Goal: Information Seeking & Learning: Learn about a topic

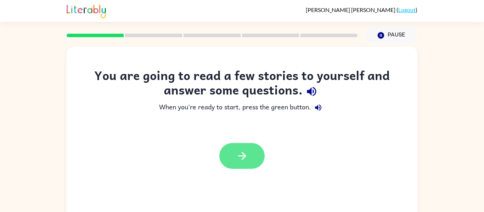
click at [241, 163] on button "button" at bounding box center [241, 156] width 45 height 26
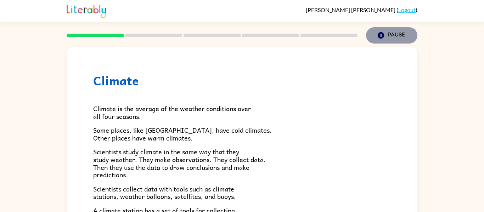
click at [377, 35] on icon "Pause" at bounding box center [381, 36] width 8 height 8
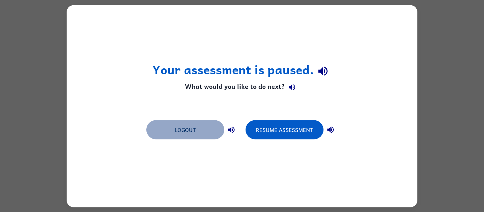
click at [160, 131] on button "Logout" at bounding box center [185, 129] width 78 height 19
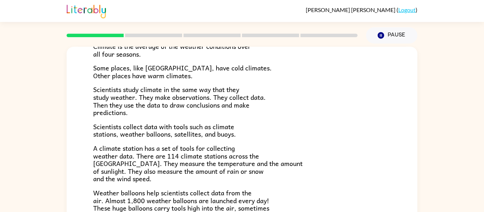
scroll to position [198, 0]
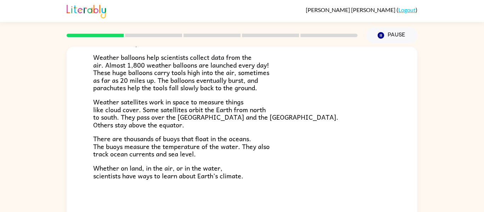
click at [175, 146] on span "There are thousands of buoys that float in the oceans. The buoys measure the te…" at bounding box center [181, 145] width 176 height 25
click at [166, 39] on div at bounding box center [211, 35] width 299 height 25
click at [166, 38] on div at bounding box center [211, 35] width 299 height 25
click at [216, 35] on rect at bounding box center [211, 36] width 57 height 4
click at [94, 33] on div at bounding box center [211, 35] width 299 height 25
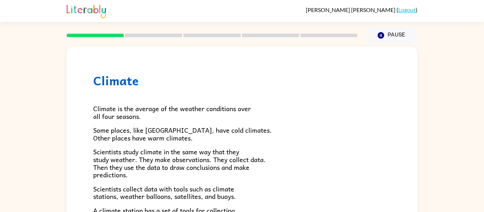
click at [314, 81] on h1 "Climate" at bounding box center [241, 80] width 297 height 15
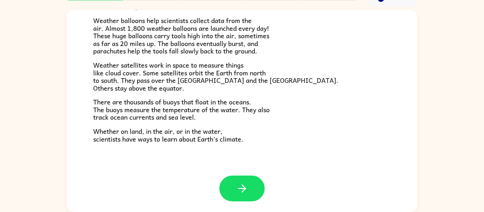
scroll to position [36, 0]
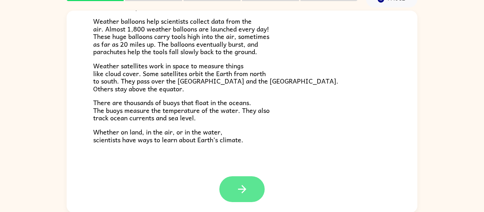
click at [237, 192] on icon "button" at bounding box center [242, 189] width 12 height 12
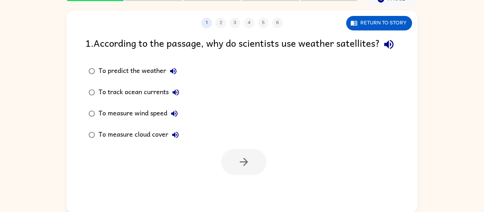
scroll to position [0, 0]
click at [141, 78] on div "To predict the weather" at bounding box center [139, 71] width 82 height 14
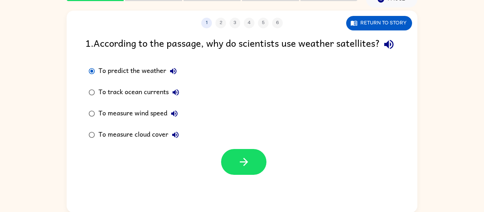
click at [136, 121] on div "To measure wind speed" at bounding box center [139, 114] width 83 height 14
click at [246, 166] on icon "button" at bounding box center [243, 162] width 8 height 8
